Goal: Task Accomplishment & Management: Manage account settings

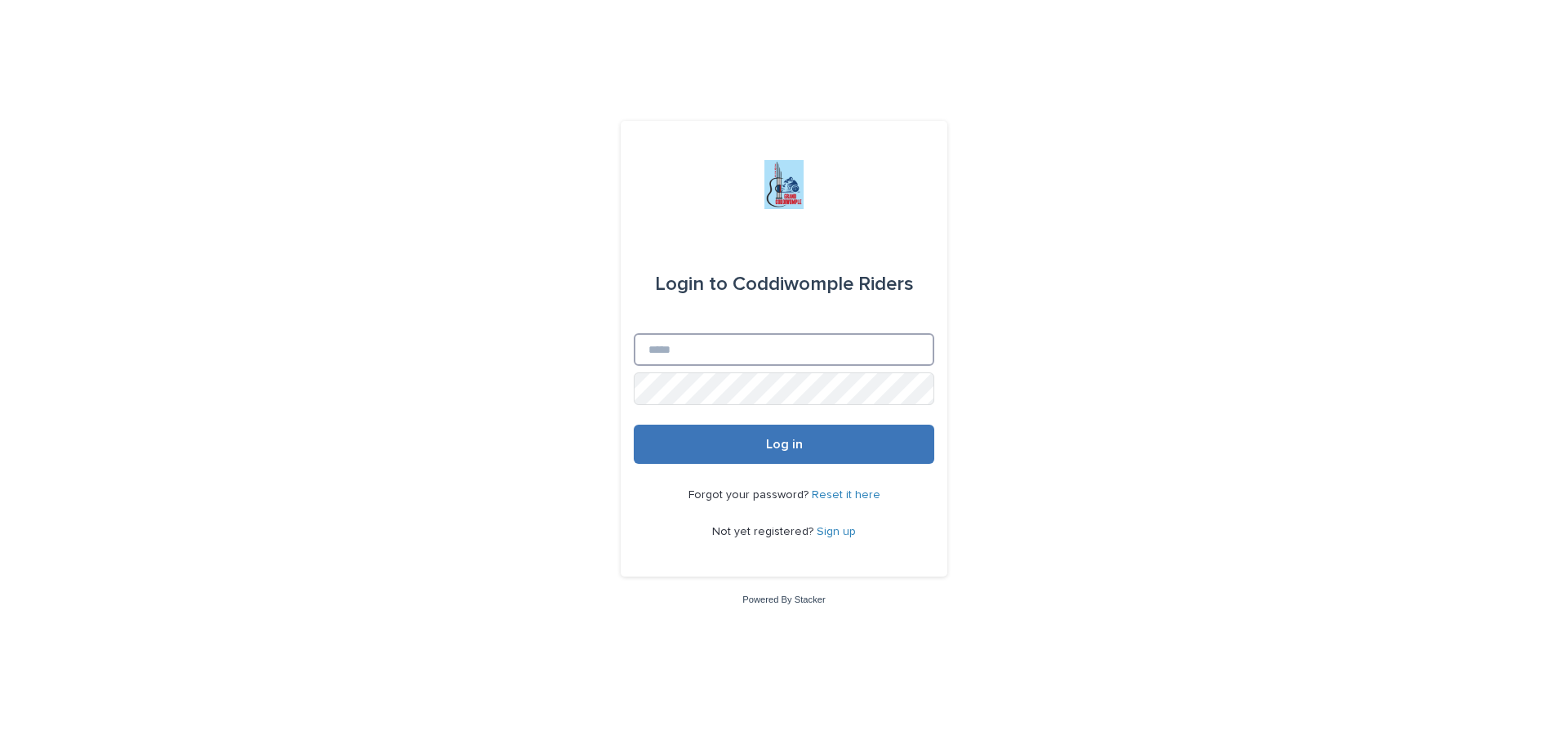
type input "**********"
click at [737, 441] on button "Log in" at bounding box center [784, 444] width 301 height 40
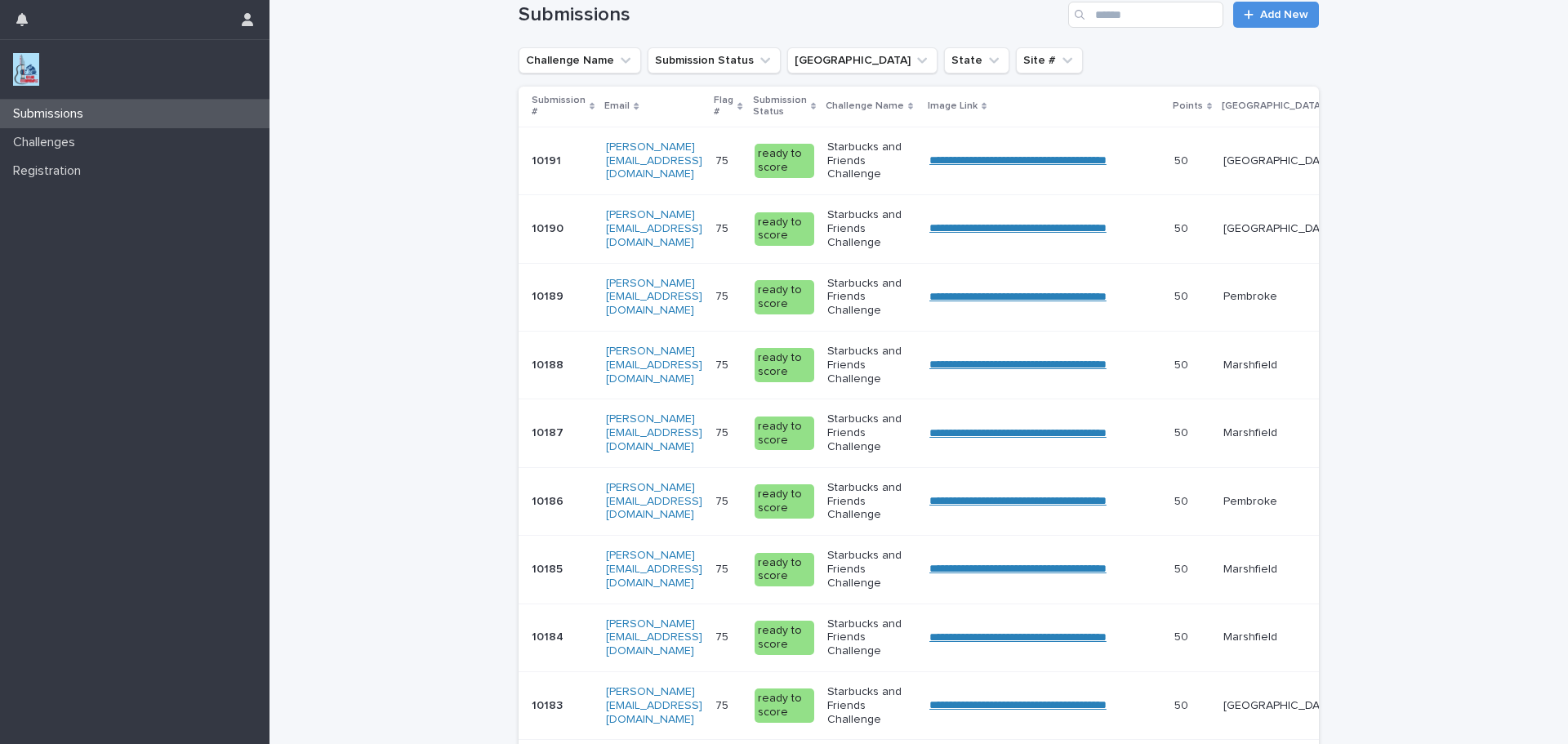
scroll to position [267, 0]
